Goal: Find contact information: Obtain details needed to contact an individual or organization

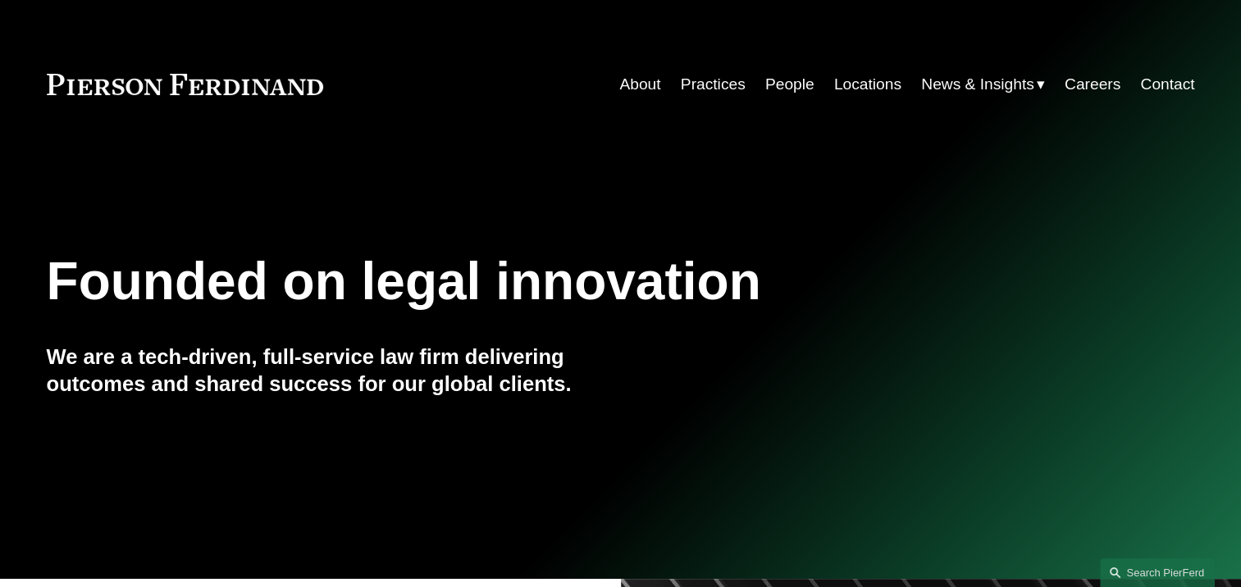
click at [781, 85] on link "People" at bounding box center [789, 84] width 49 height 31
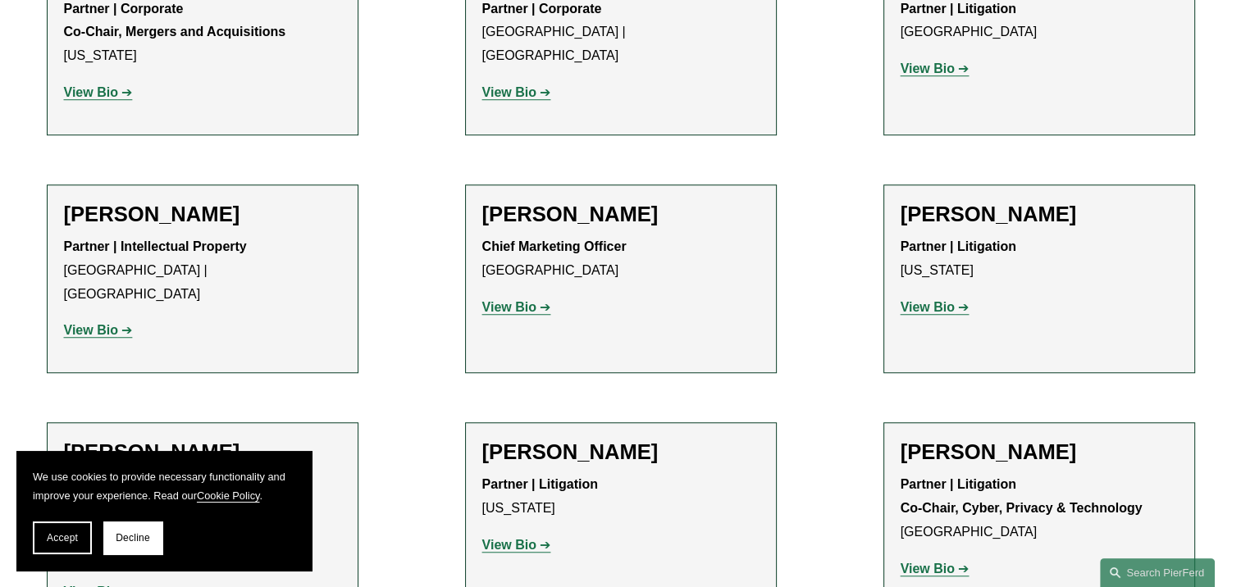
scroll to position [13532, 0]
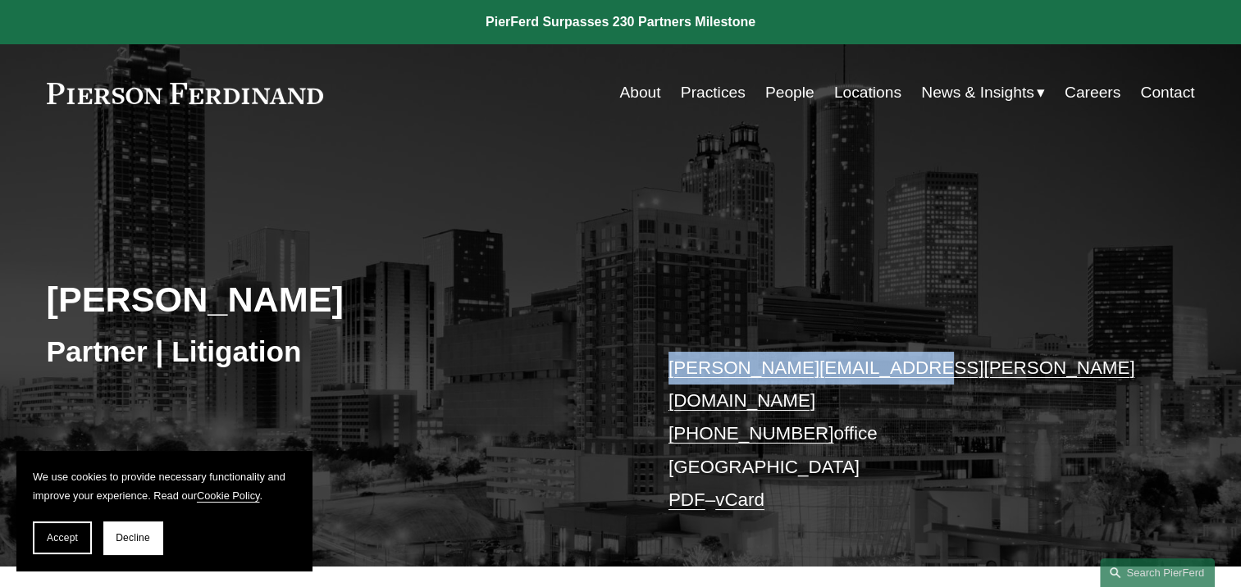
drag, startPoint x: 901, startPoint y: 370, endPoint x: 669, endPoint y: 372, distance: 232.1
click at [669, 372] on p "david.pardue@pierferd.com +1.678.214.3293 office Atlanta PDF – vCard" at bounding box center [907, 435] width 478 height 166
copy link "david.pardue@pierferd.com"
click at [777, 90] on link "People" at bounding box center [789, 92] width 49 height 31
click at [627, 90] on link "About" at bounding box center [639, 92] width 41 height 31
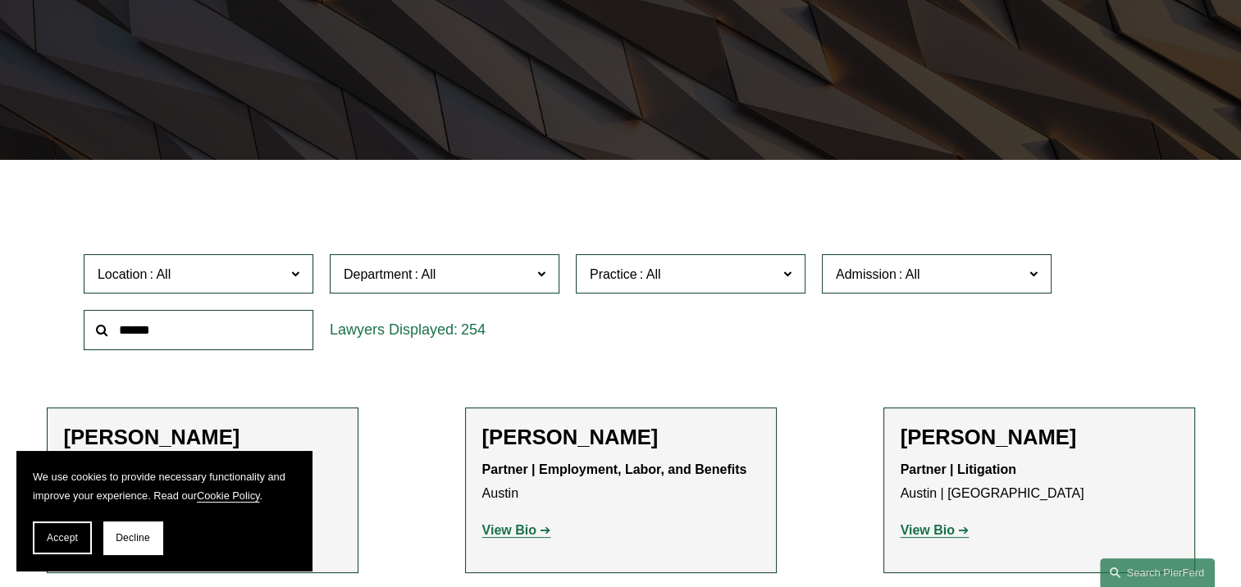
scroll to position [492, 0]
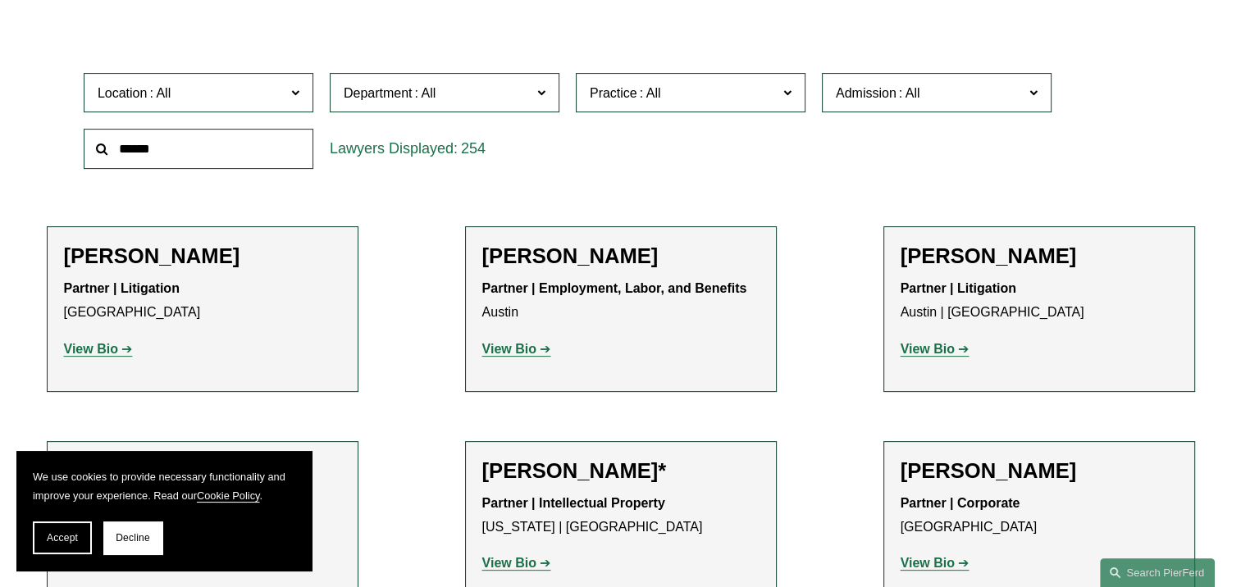
click at [189, 145] on input "text" at bounding box center [199, 149] width 230 height 40
type input "******"
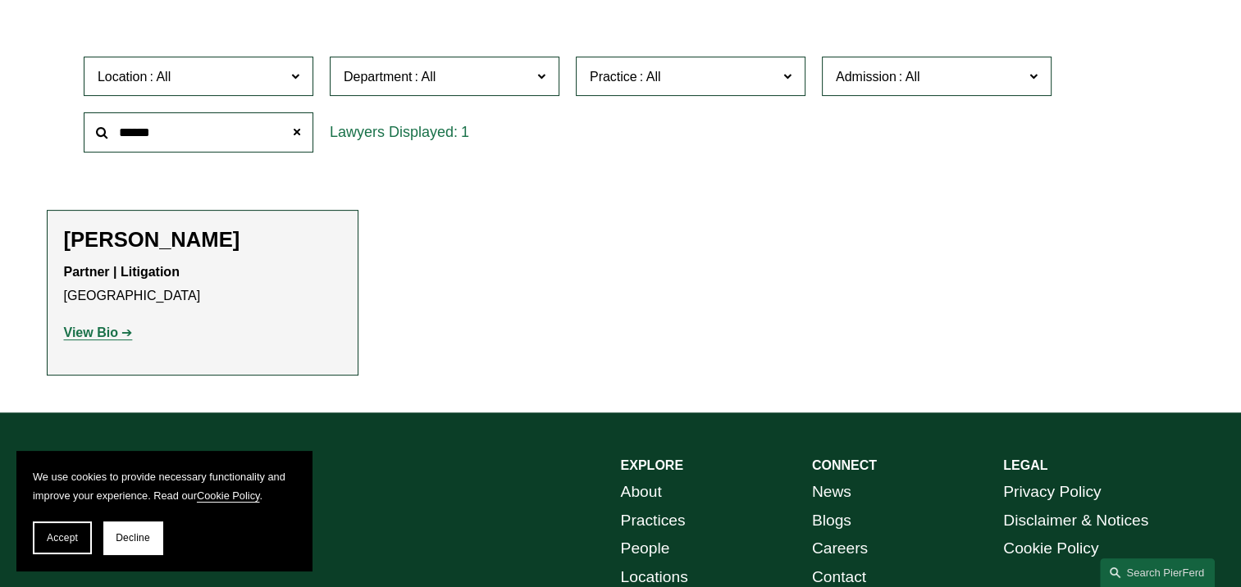
scroll to position [574, 0]
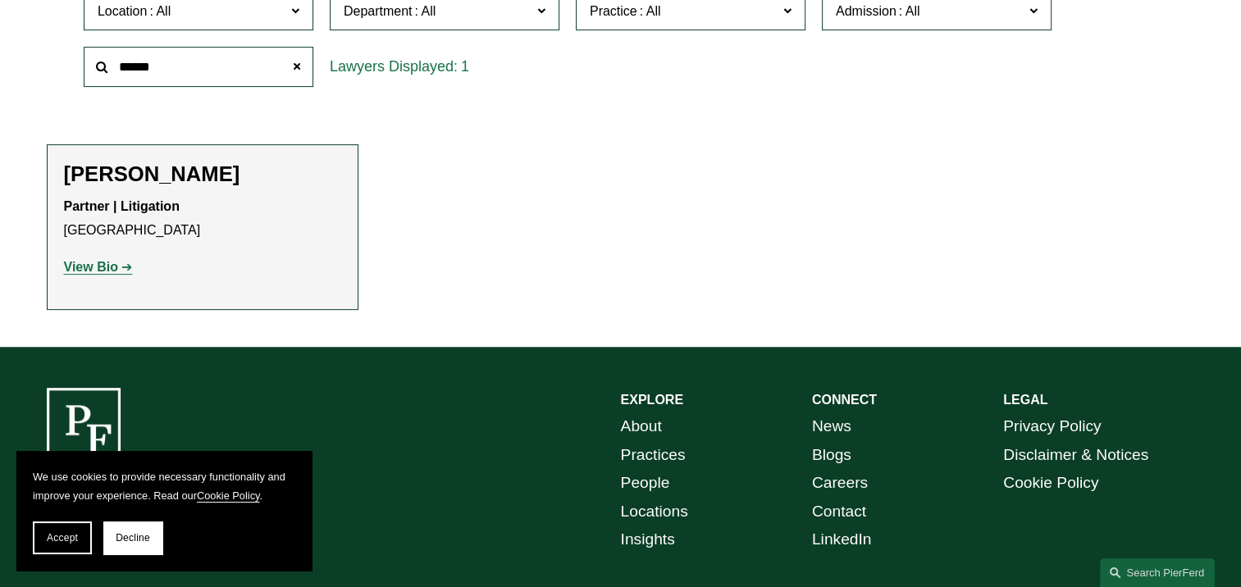
click at [92, 265] on strong "View Bio" at bounding box center [91, 267] width 54 height 14
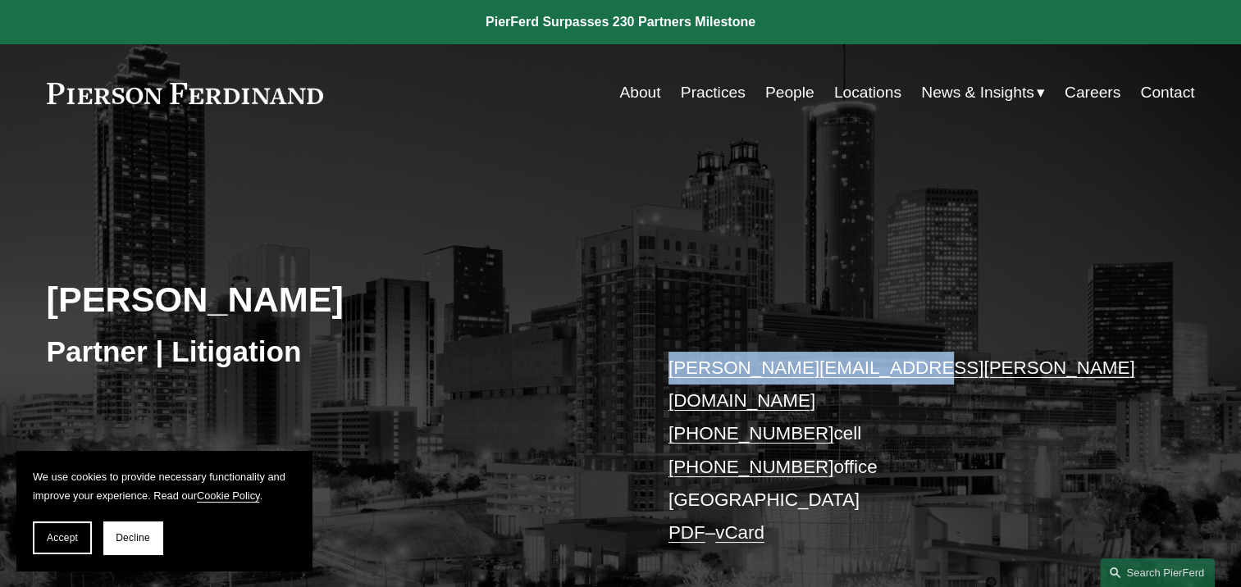
drag, startPoint x: 885, startPoint y: 376, endPoint x: 671, endPoint y: 374, distance: 214.1
click at [671, 374] on p "[PERSON_NAME][EMAIL_ADDRESS][PERSON_NAME][DOMAIN_NAME] [PHONE_NUMBER] cell [PHO…" at bounding box center [907, 451] width 478 height 198
copy link "[PERSON_NAME][EMAIL_ADDRESS][PERSON_NAME][DOMAIN_NAME]"
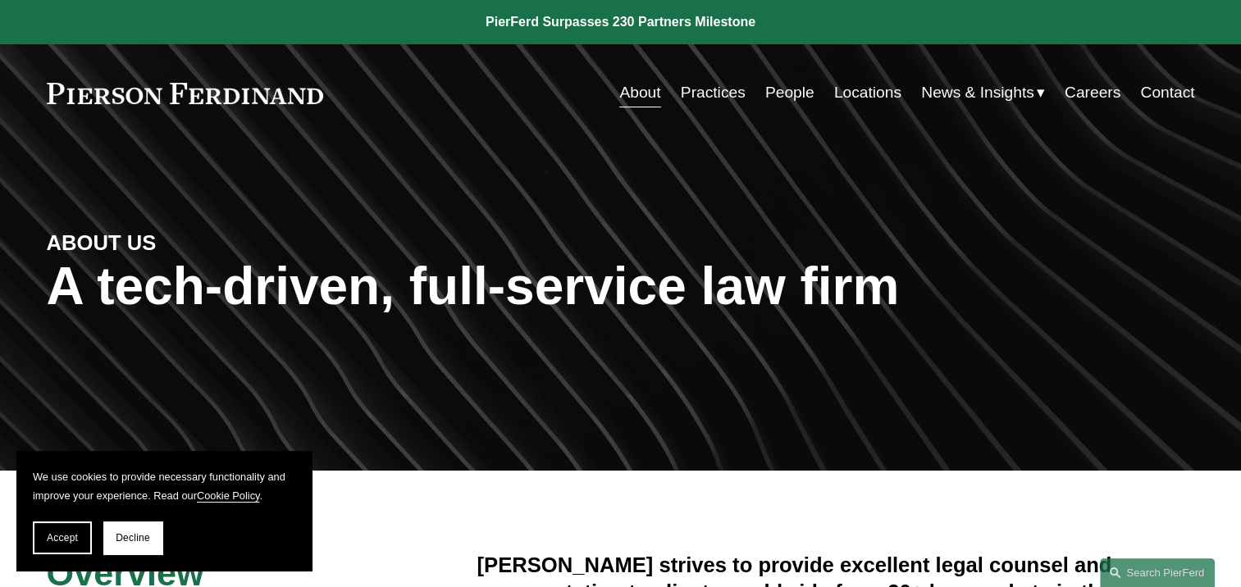
click at [869, 92] on link "Locations" at bounding box center [867, 92] width 67 height 31
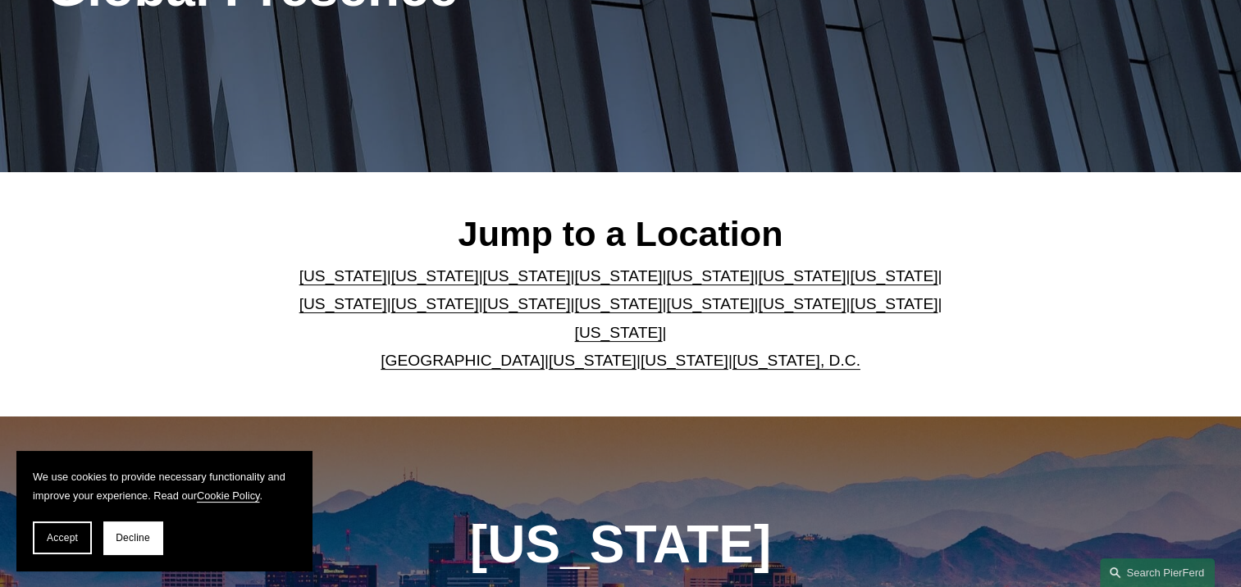
scroll to position [328, 0]
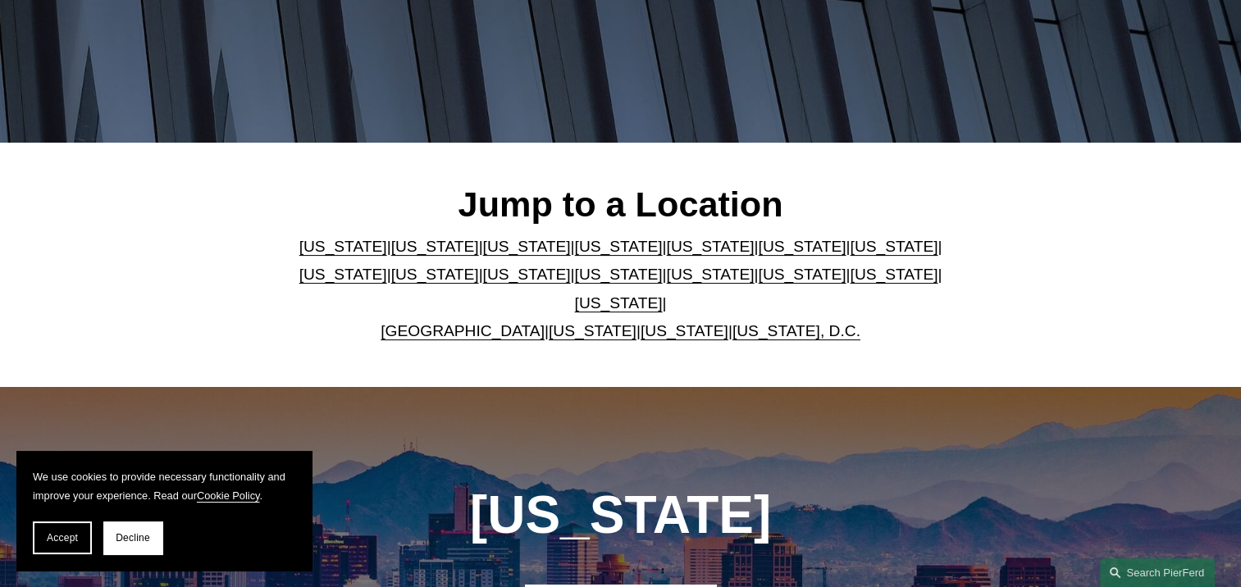
click at [758, 252] on link "[US_STATE]" at bounding box center [802, 246] width 88 height 17
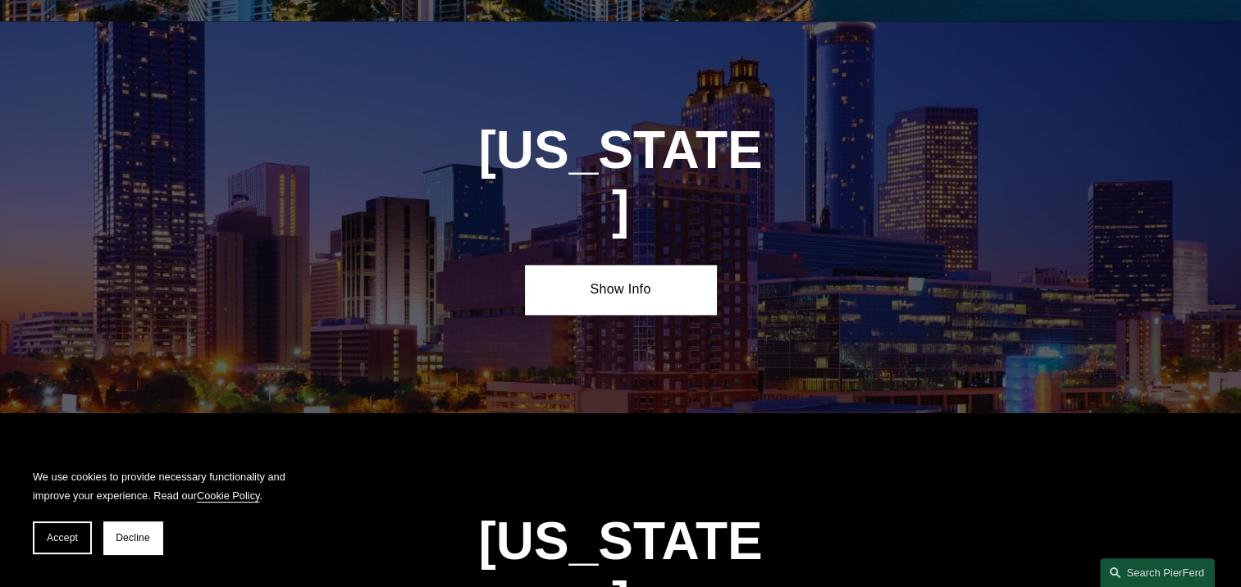
scroll to position [2430, 0]
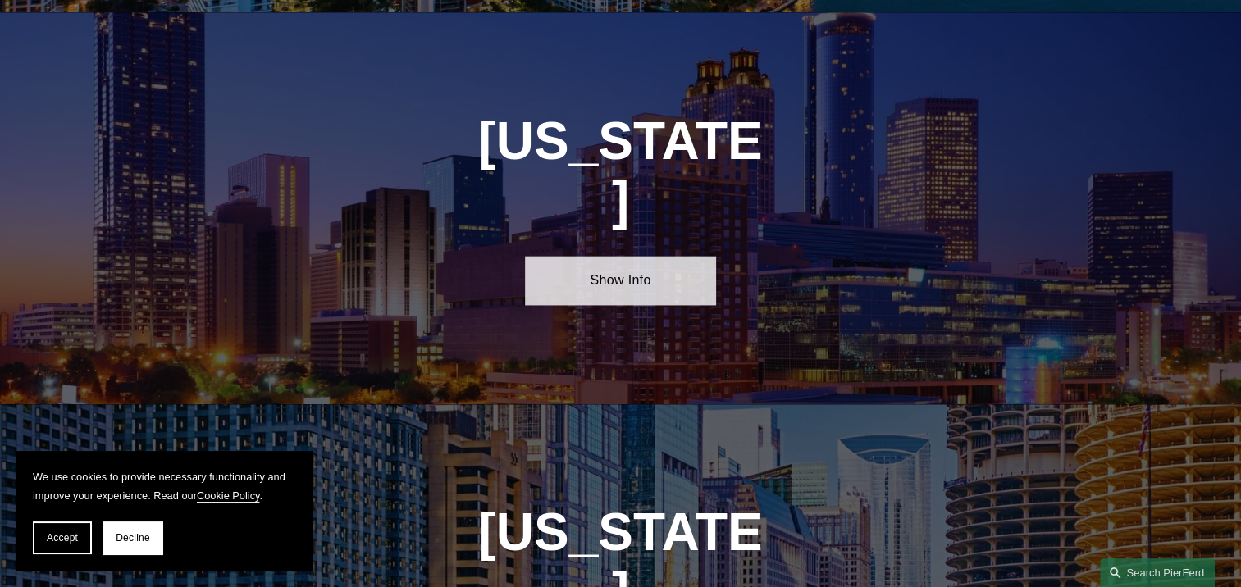
click at [641, 256] on link "Show Info" at bounding box center [620, 280] width 191 height 49
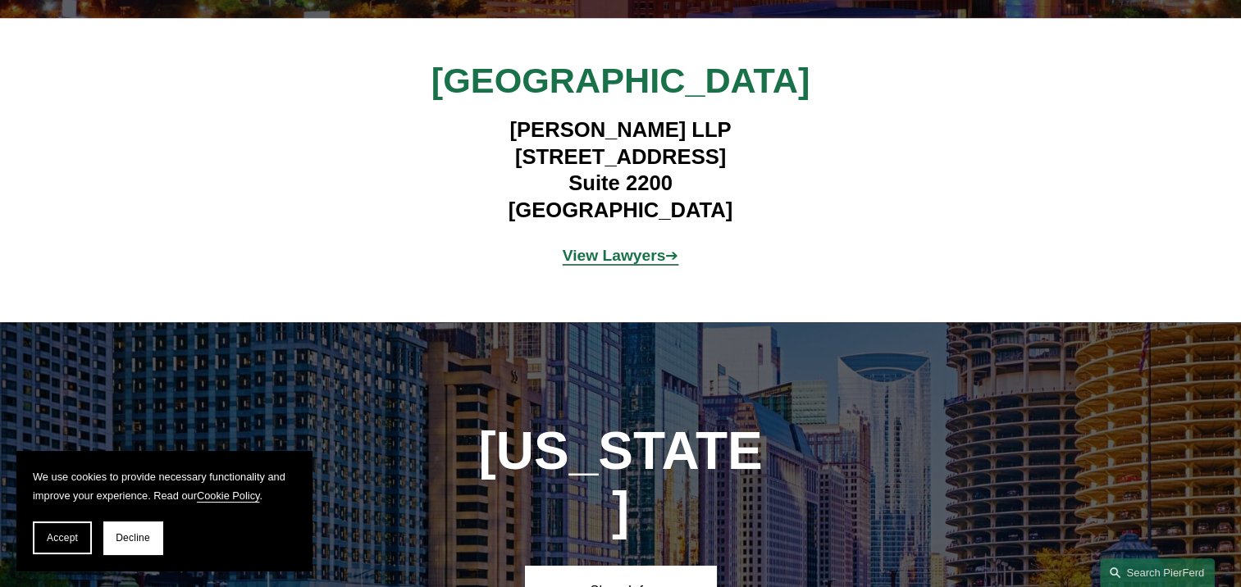
scroll to position [2840, 0]
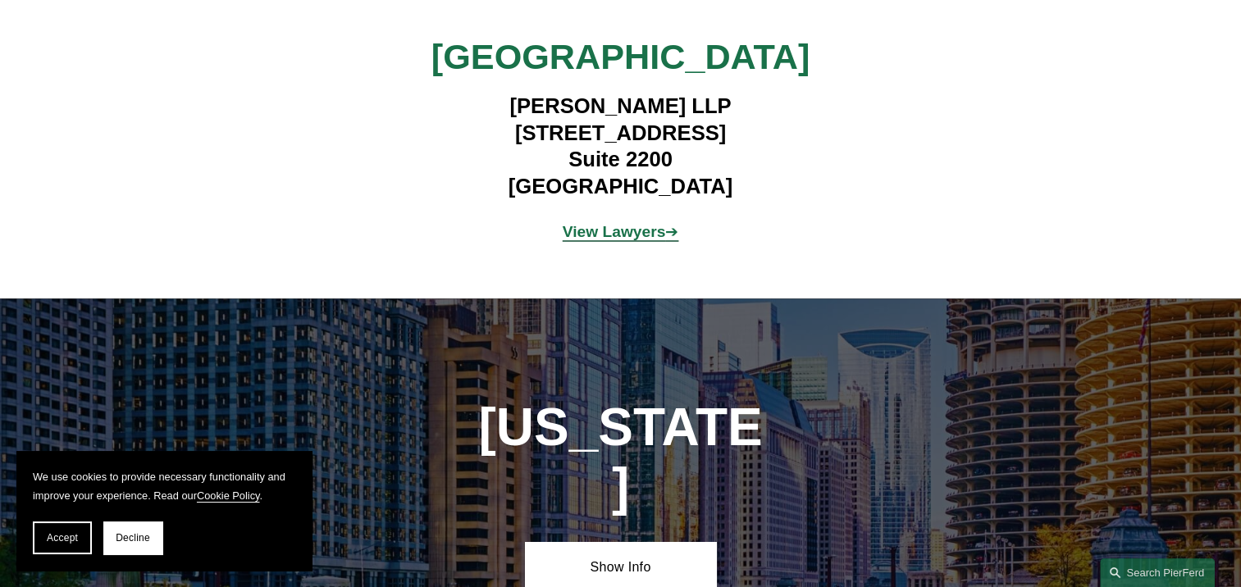
click at [630, 223] on strong "View Lawyers" at bounding box center [614, 231] width 103 height 17
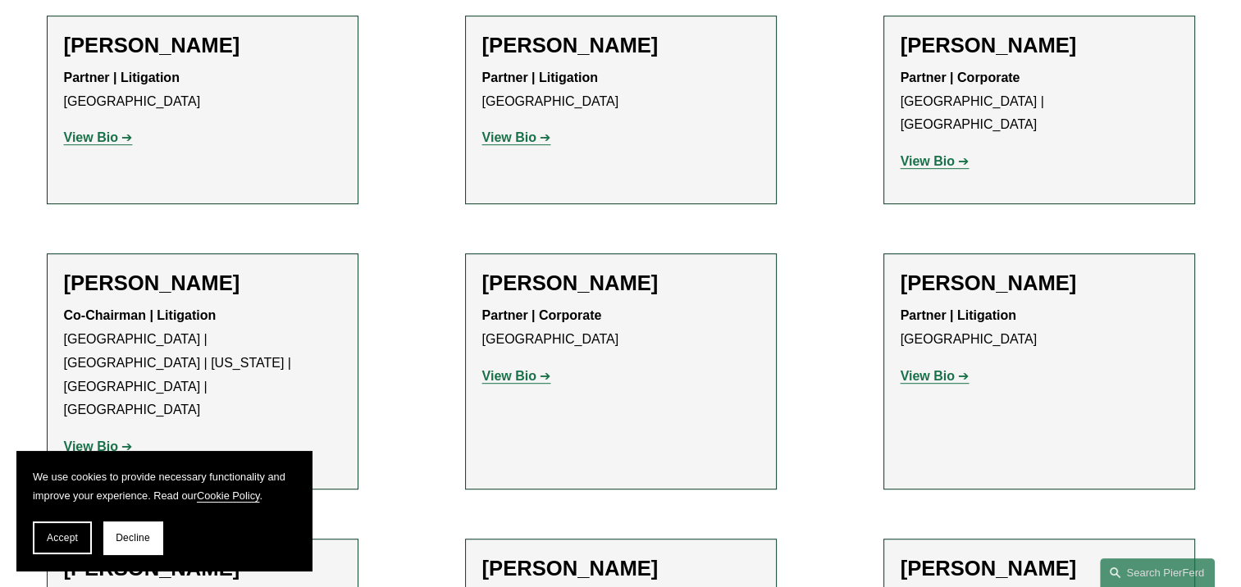
scroll to position [820, 0]
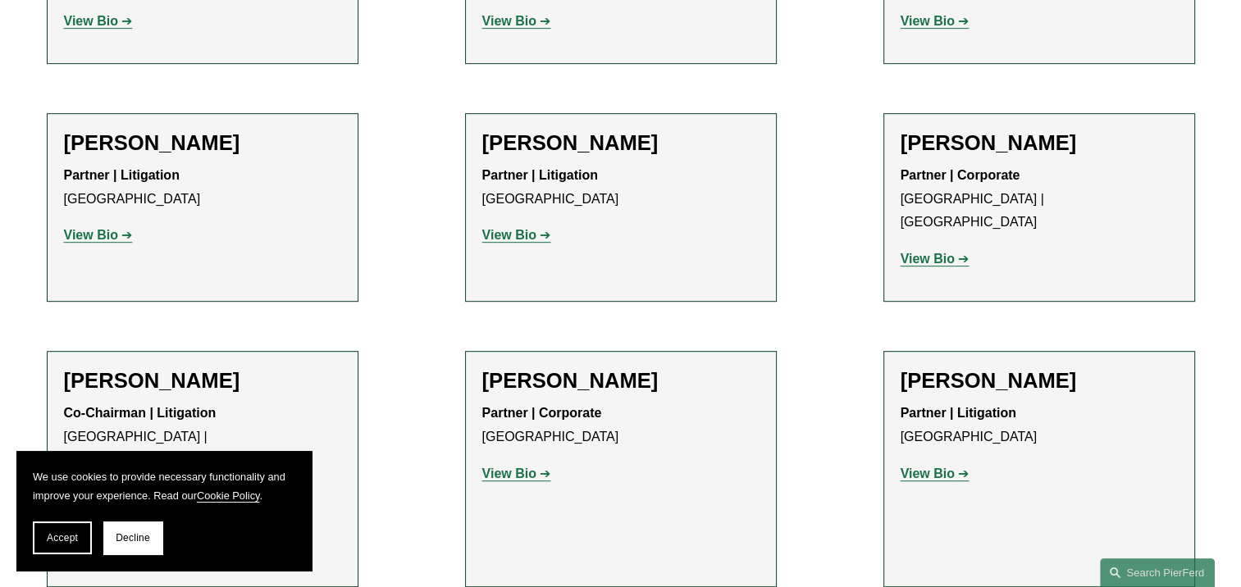
click at [94, 236] on strong "View Bio" at bounding box center [91, 235] width 54 height 14
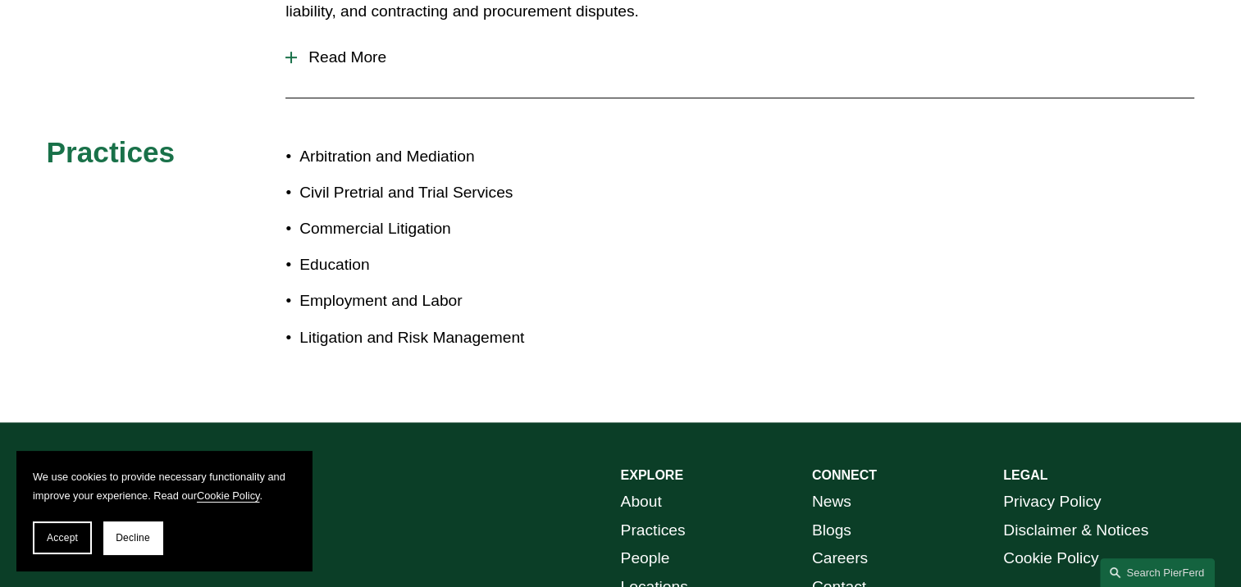
scroll to position [984, 0]
